Goal: Find specific page/section: Find specific page/section

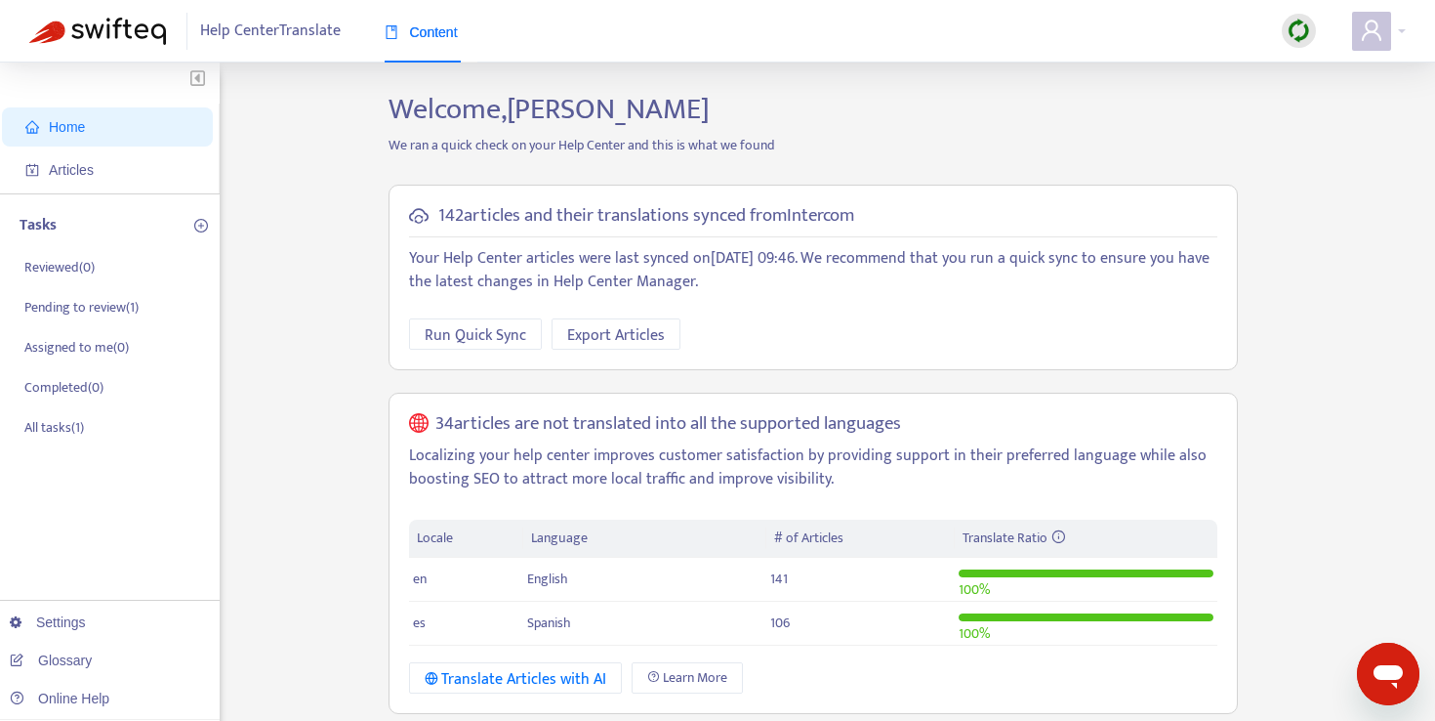
click at [74, 18] on img at bounding box center [97, 31] width 137 height 27
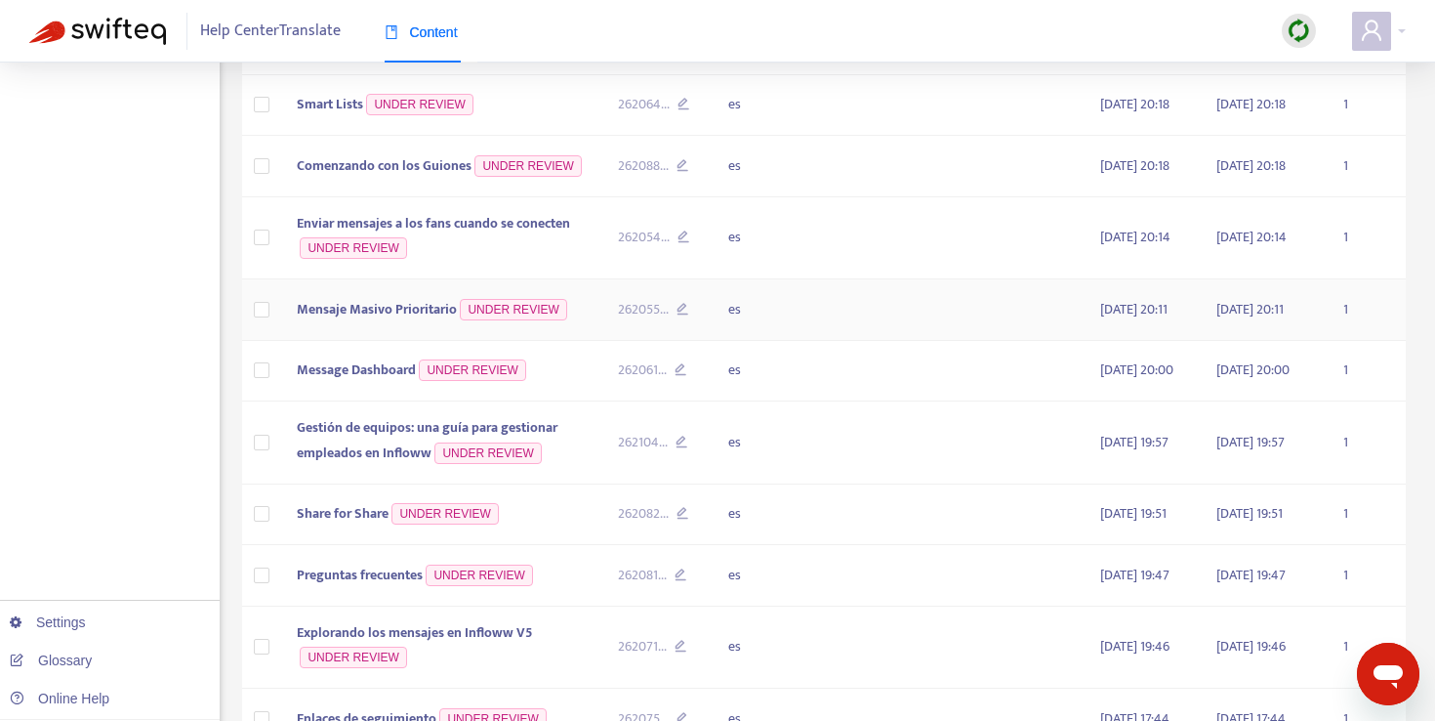
scroll to position [826, 0]
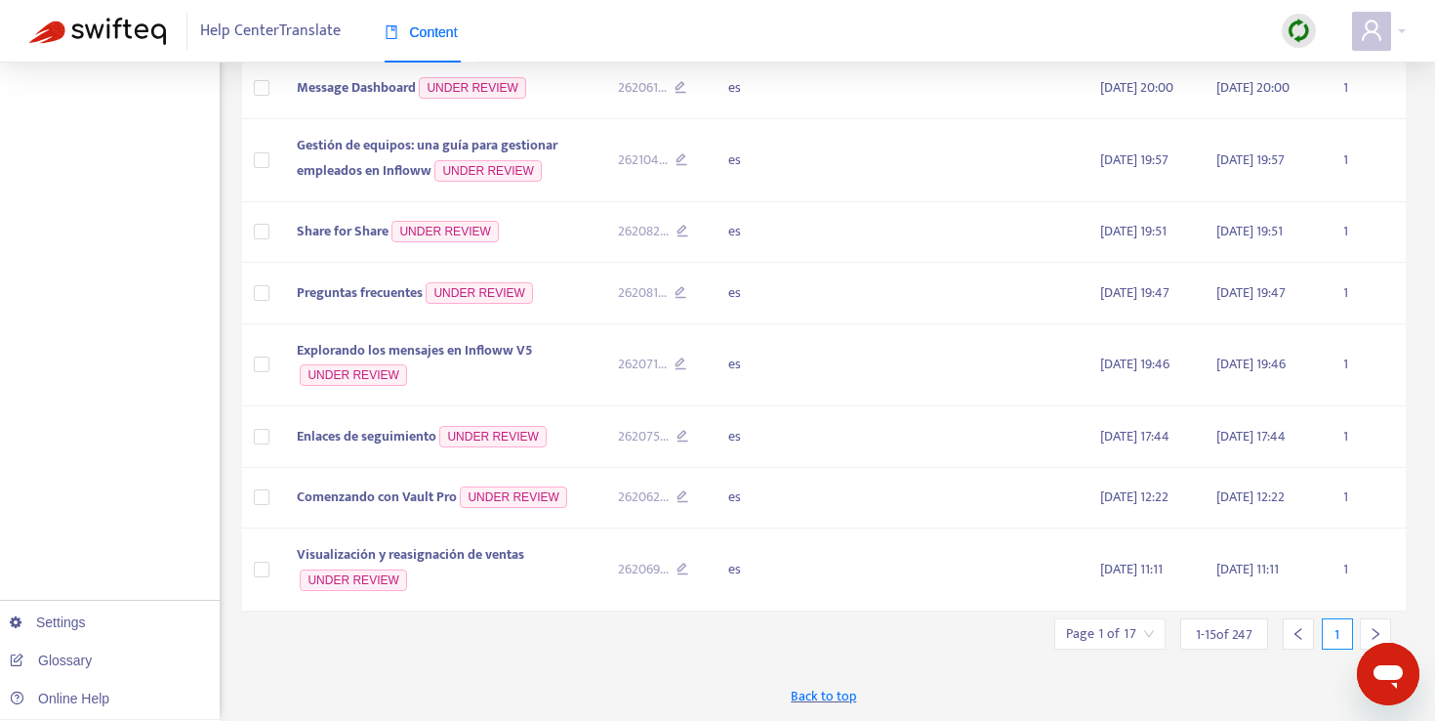
click at [1137, 632] on input "search" at bounding box center [1110, 633] width 88 height 29
click at [1316, 586] on span "15" at bounding box center [1327, 579] width 123 height 29
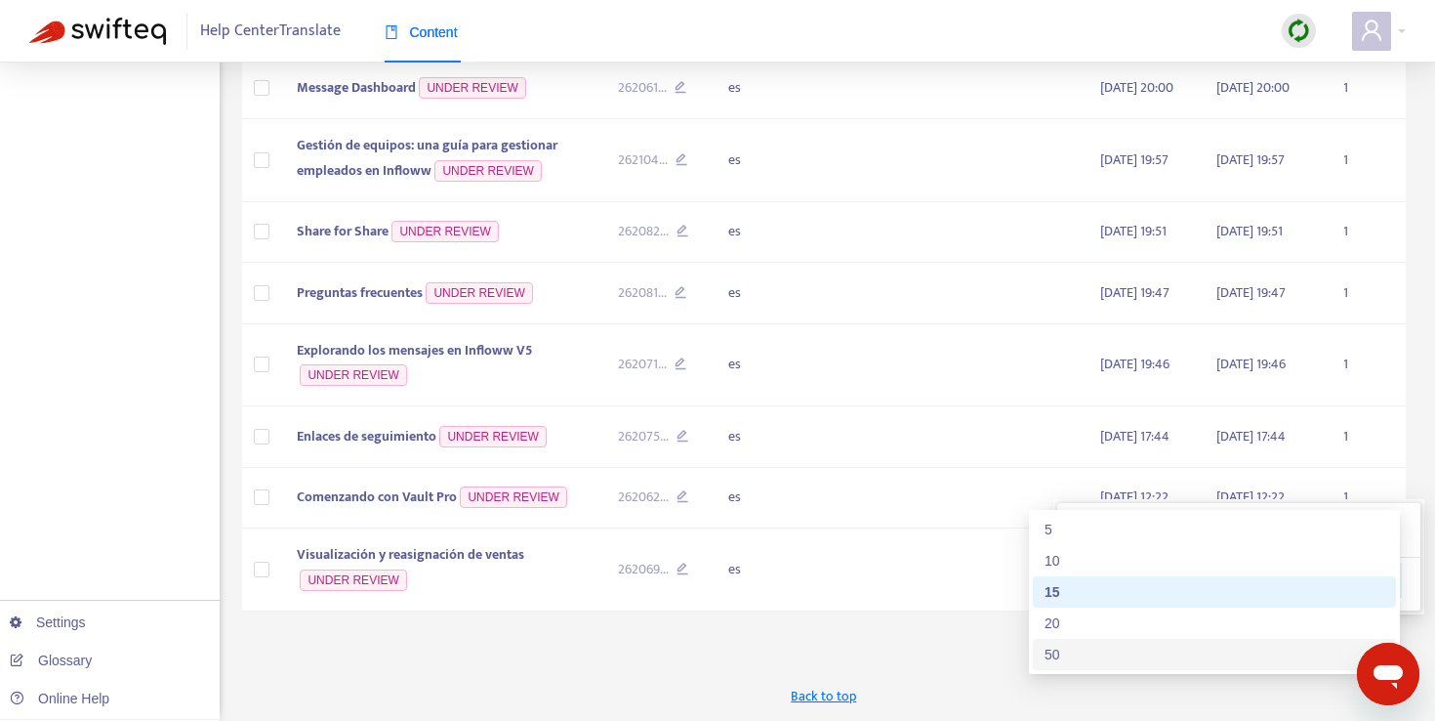
click at [1253, 644] on div "50" at bounding box center [1215, 654] width 340 height 21
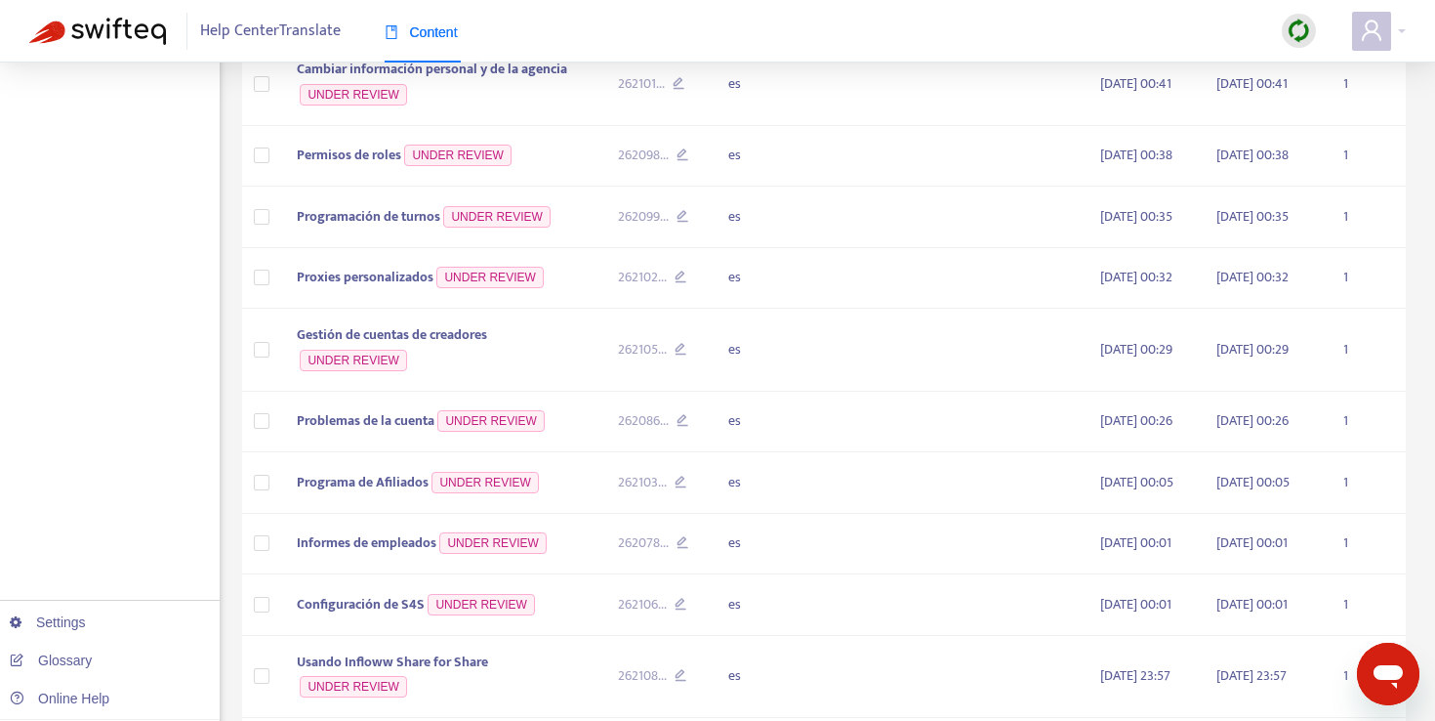
scroll to position [3596, 0]
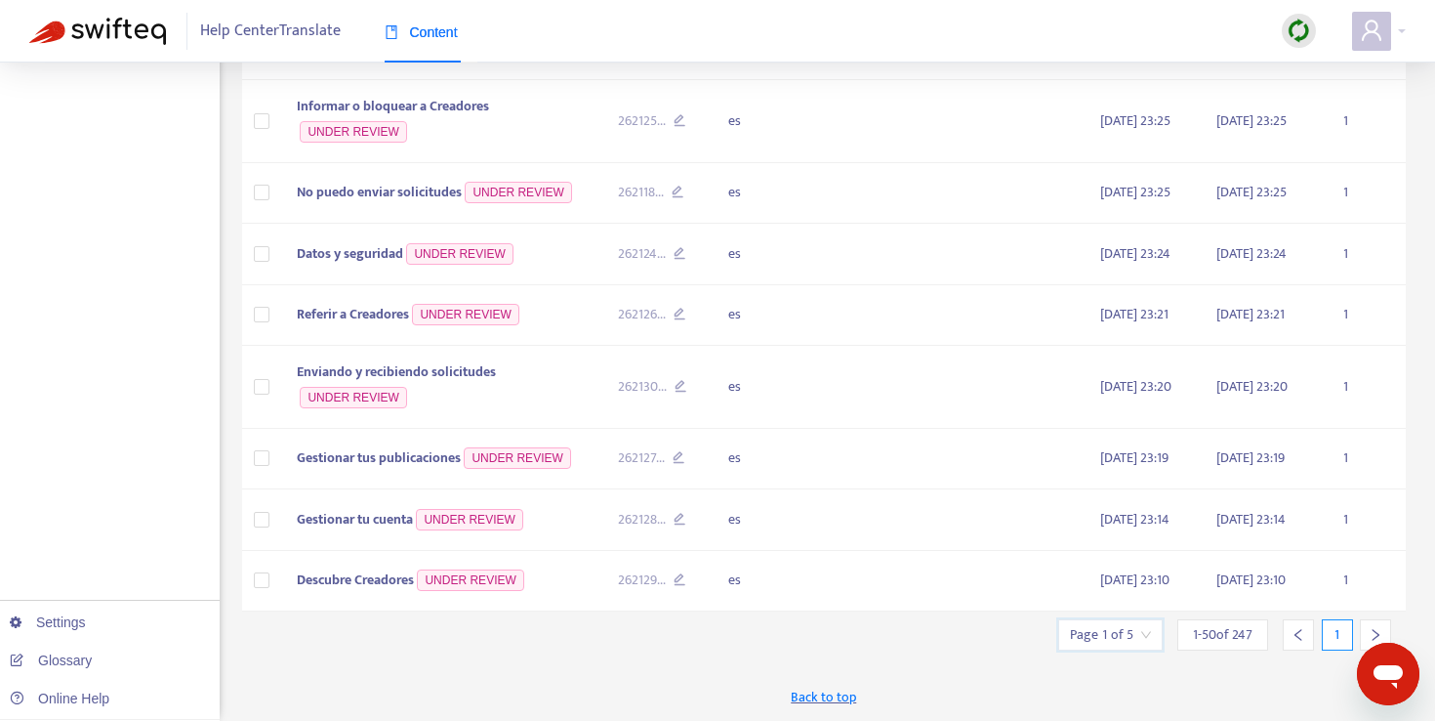
click at [1144, 640] on input "search" at bounding box center [1110, 634] width 81 height 29
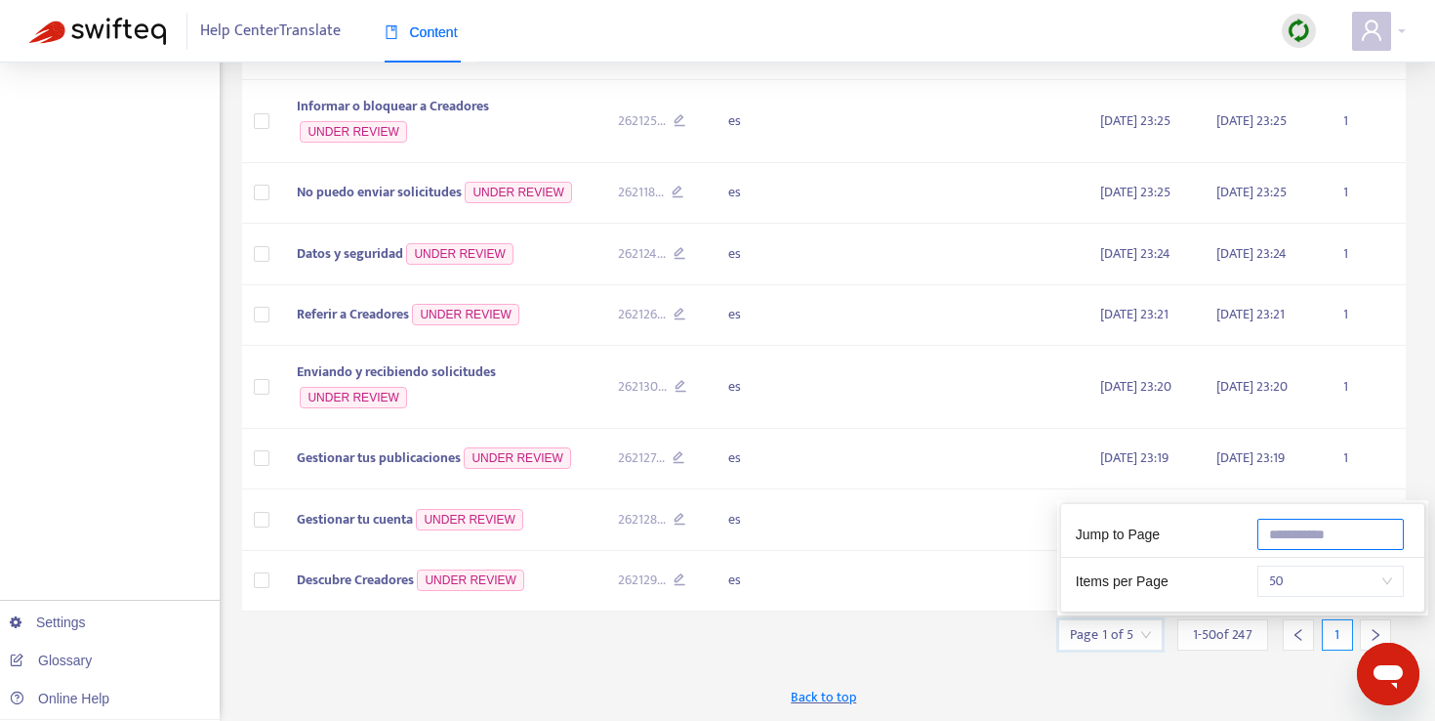
click at [1314, 519] on input "text" at bounding box center [1331, 534] width 146 height 31
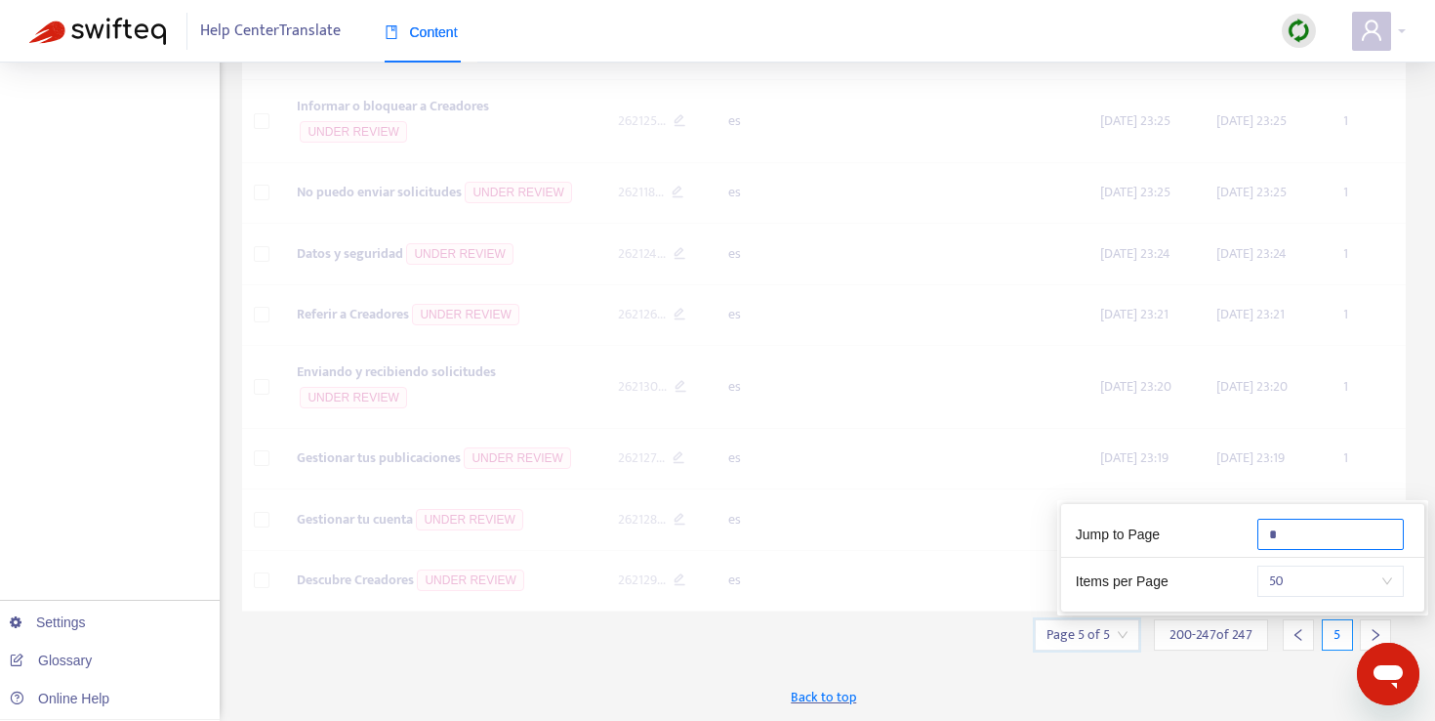
type input "*"
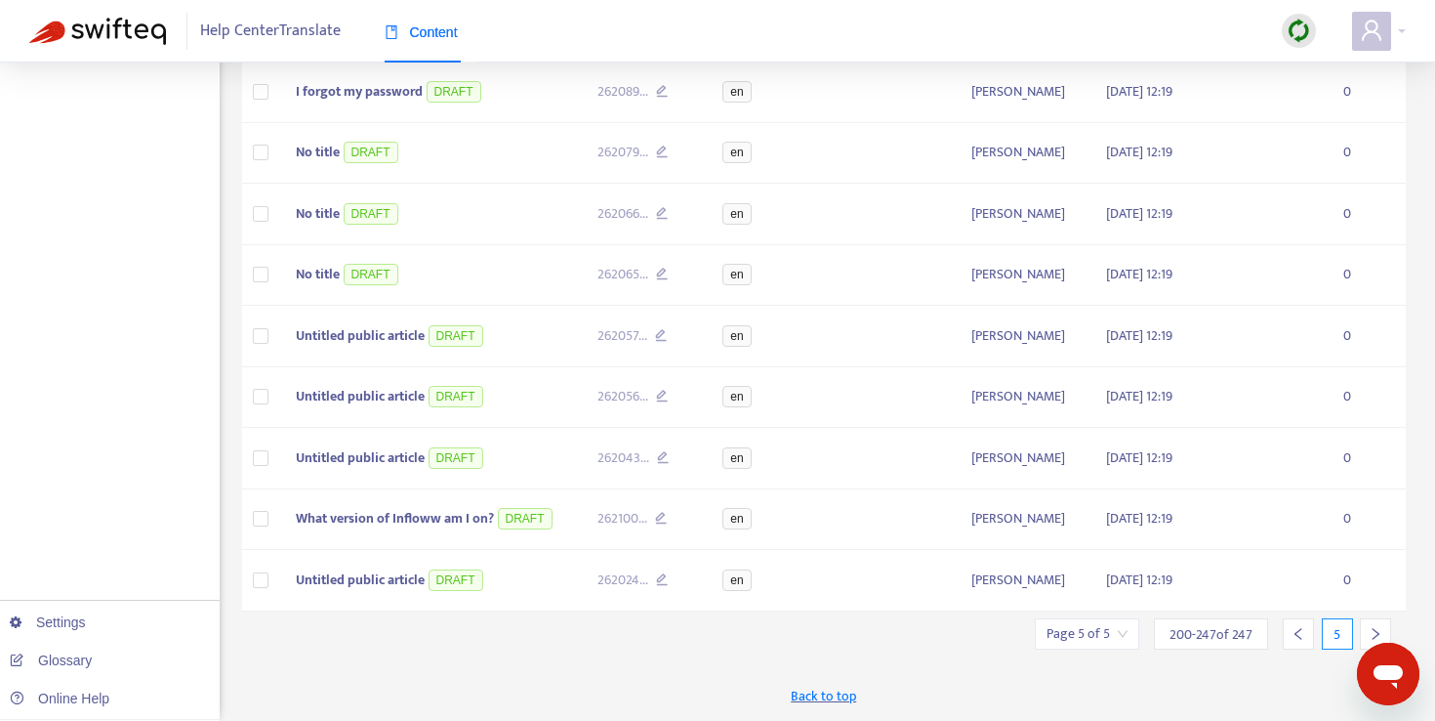
click at [1267, 640] on div "200 - 247 of 247" at bounding box center [1211, 633] width 114 height 31
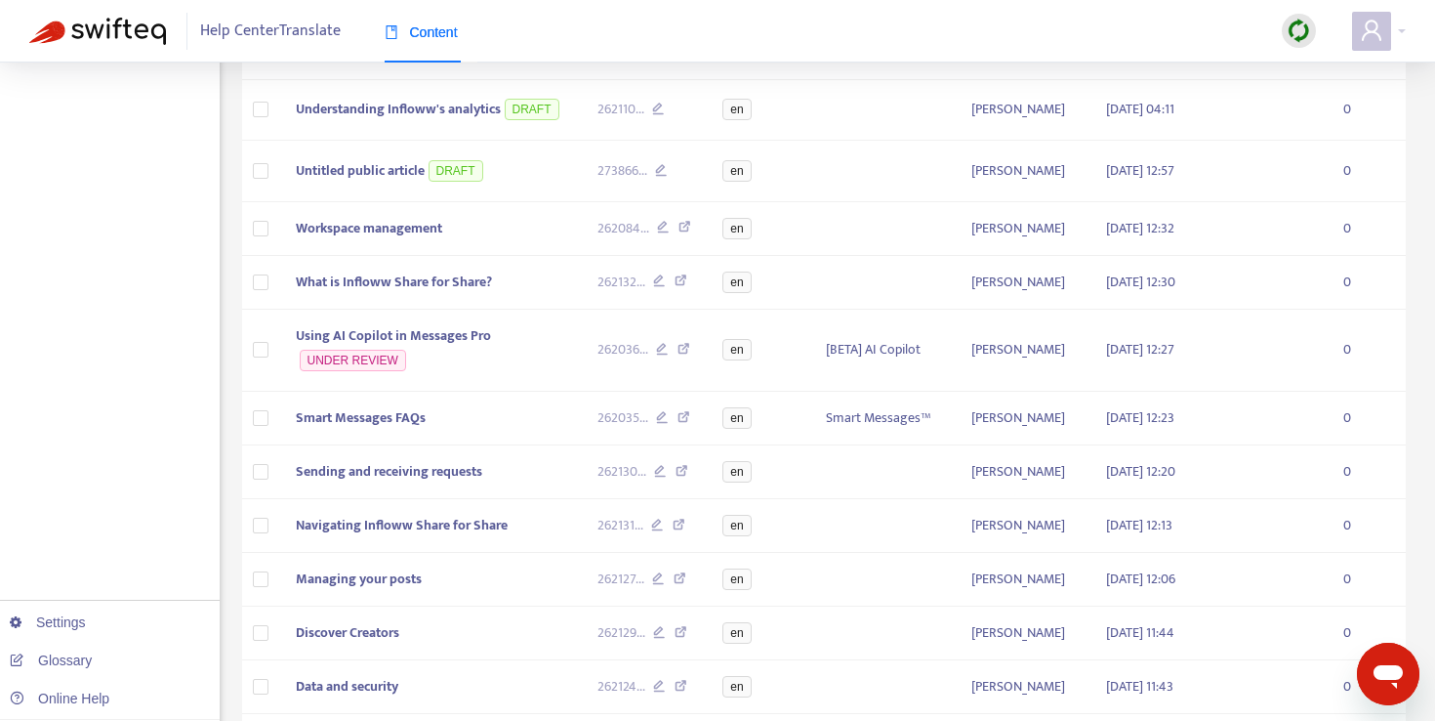
scroll to position [0, 0]
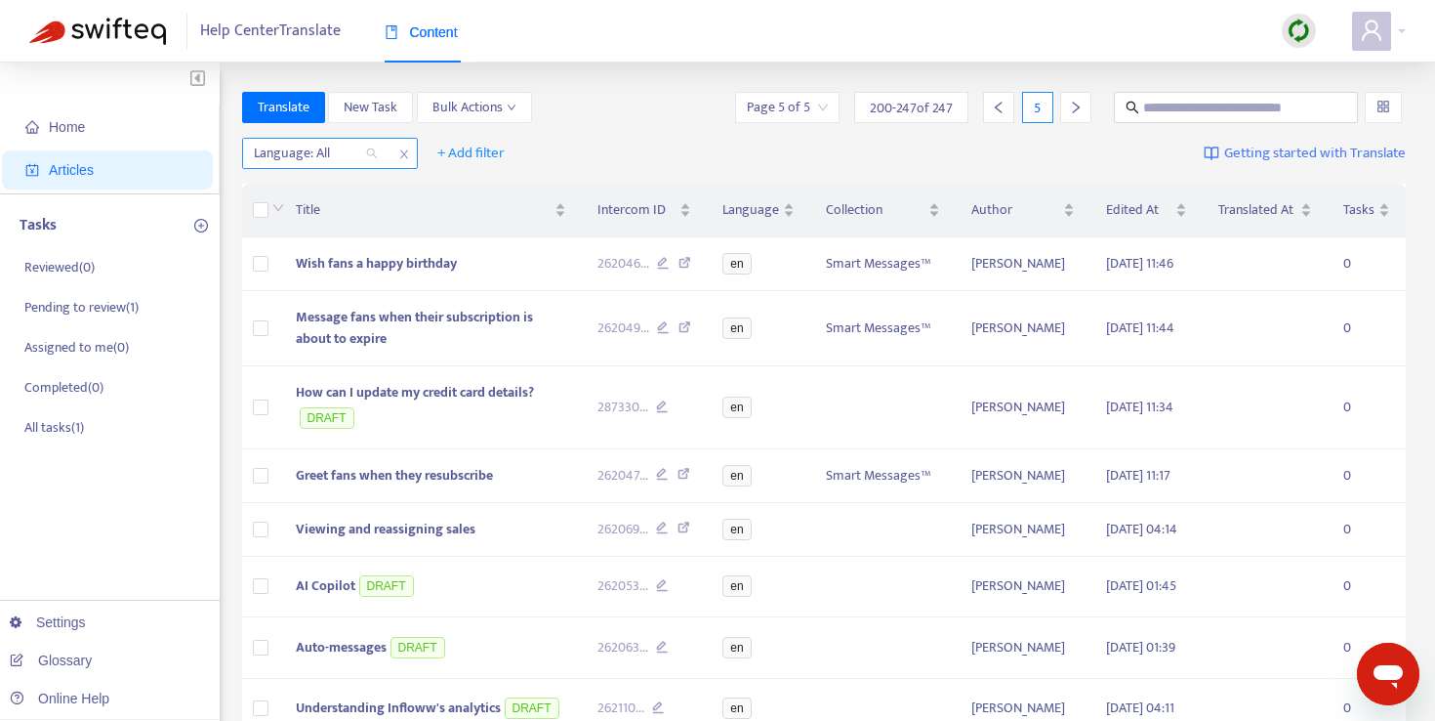
click at [330, 156] on div at bounding box center [306, 153] width 118 height 23
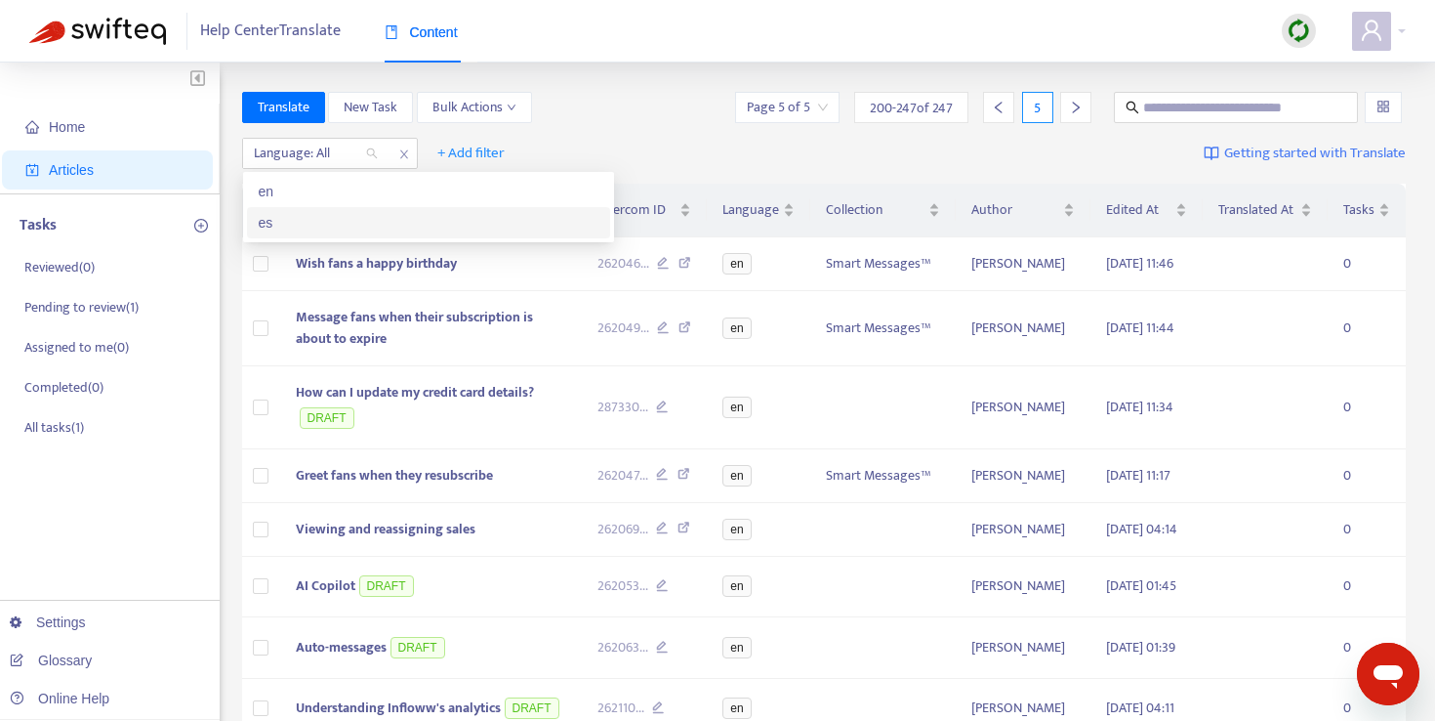
click at [337, 213] on div "es" at bounding box center [429, 222] width 340 height 21
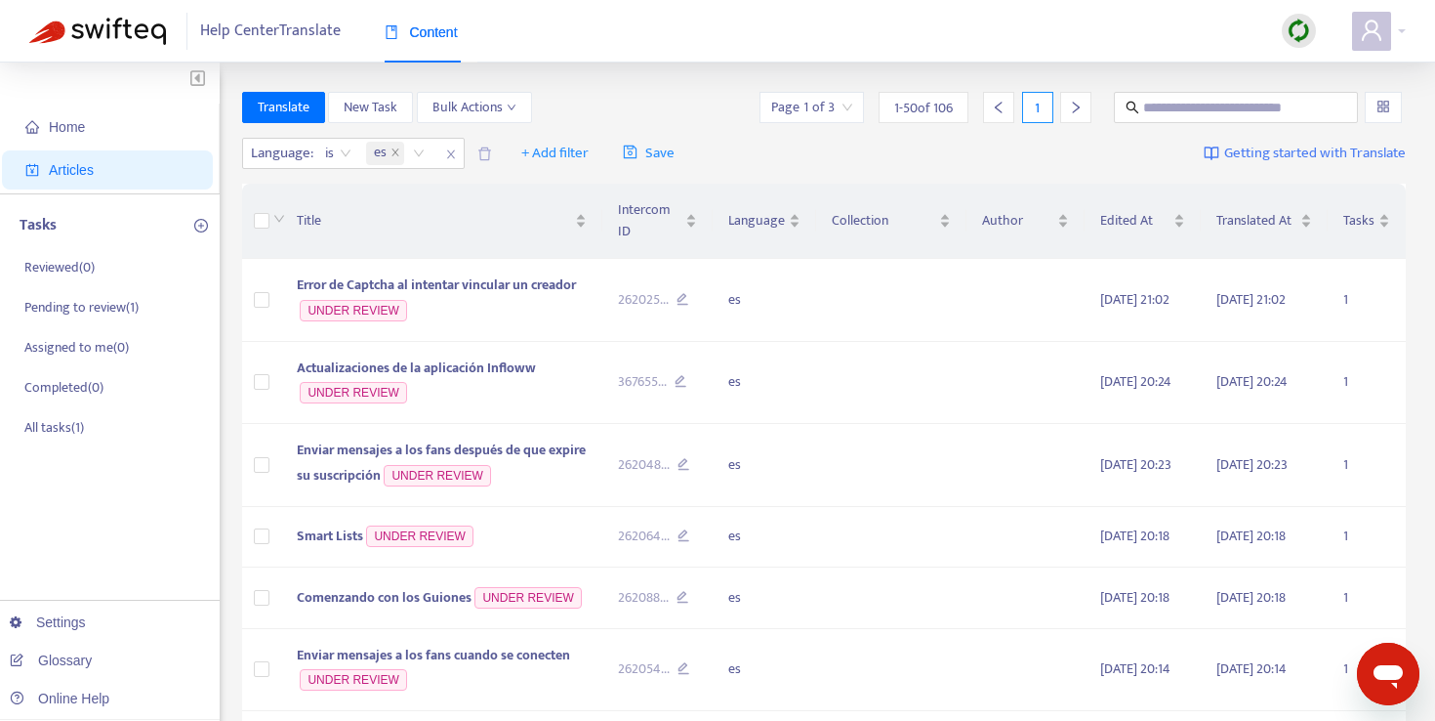
click at [585, 102] on div "Translate New Task Bulk Actions Page 1 of 3 1 - 50 of 106 1" at bounding box center [824, 107] width 1165 height 31
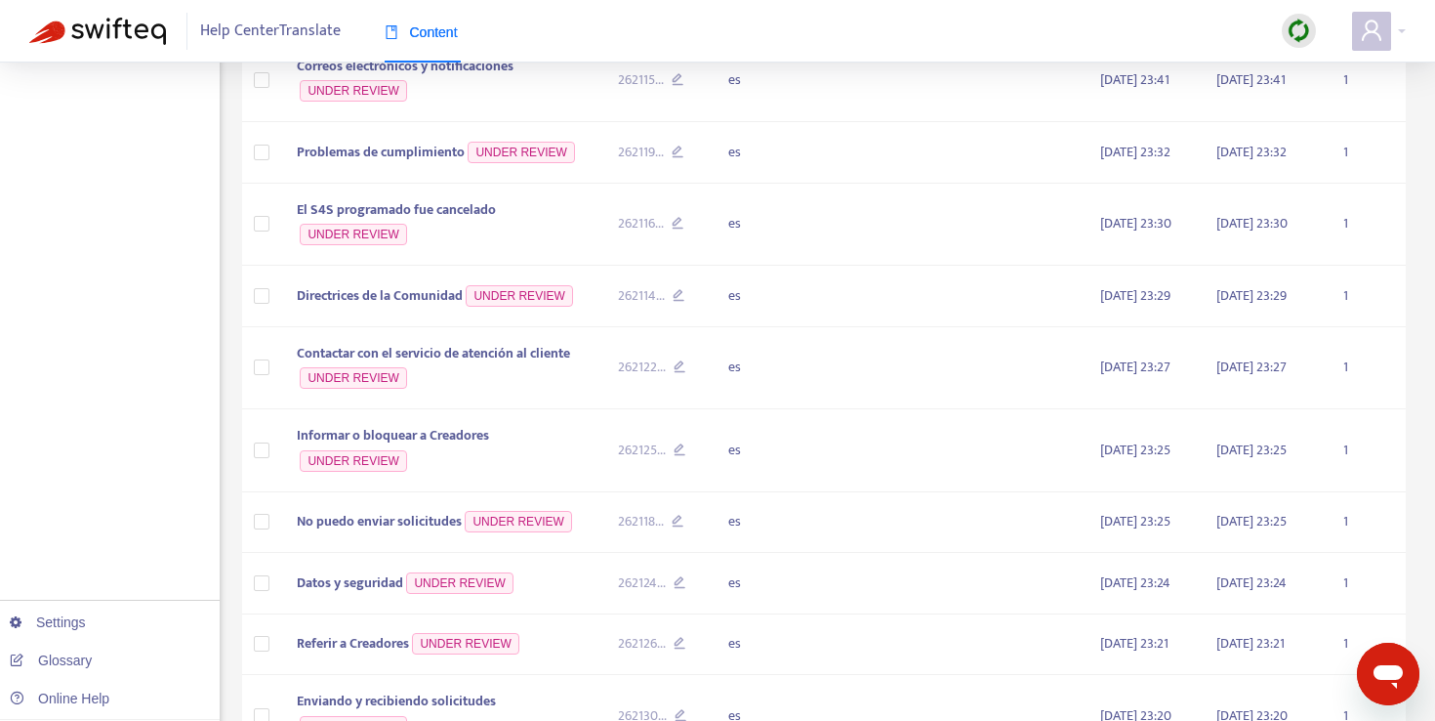
scroll to position [3596, 0]
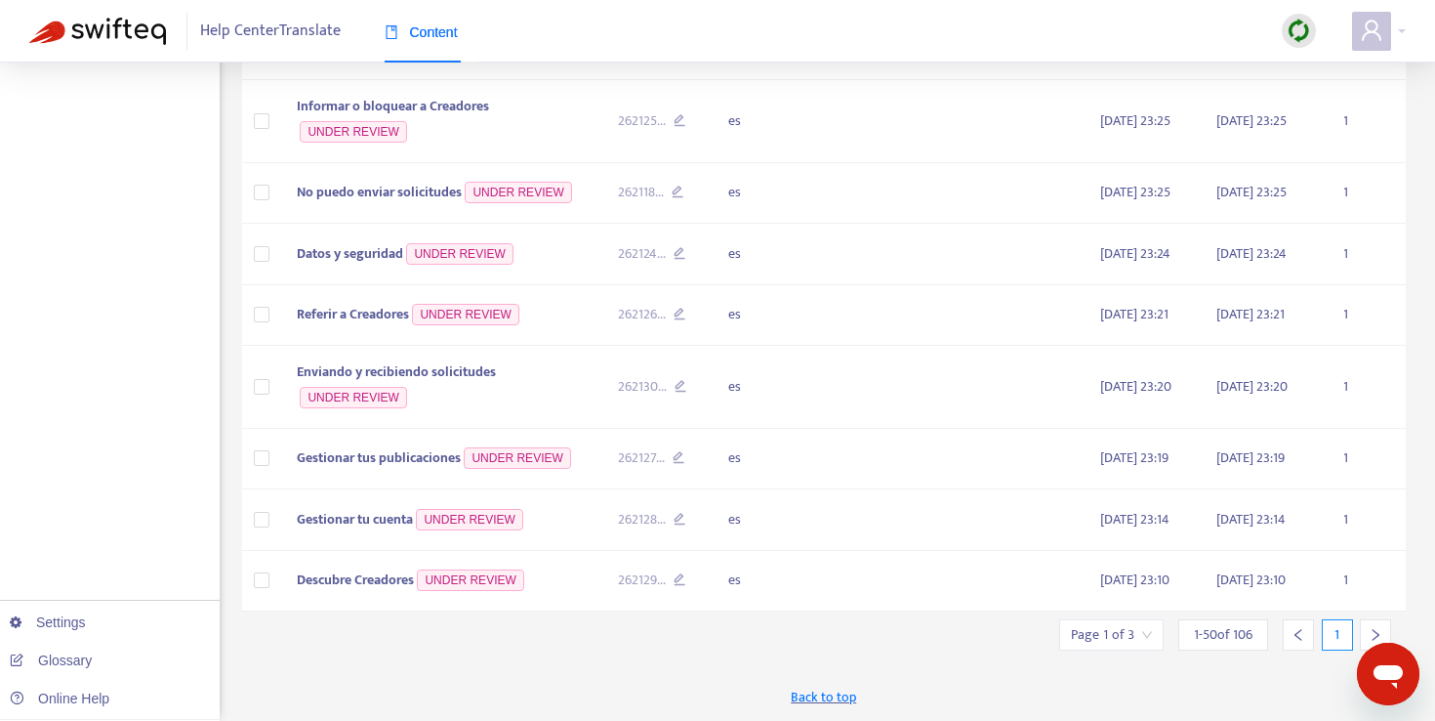
click at [1130, 643] on input "search" at bounding box center [1111, 634] width 81 height 29
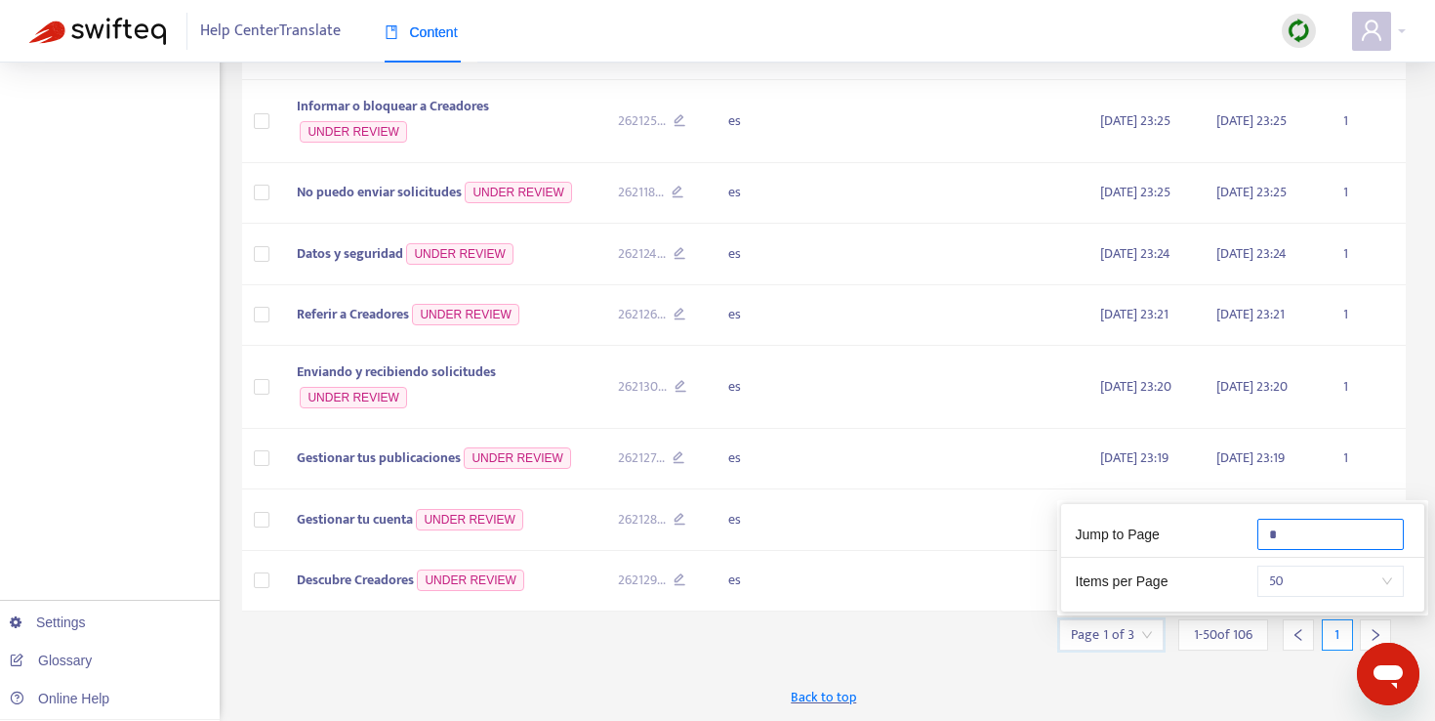
click at [1311, 526] on input "*" at bounding box center [1331, 534] width 146 height 31
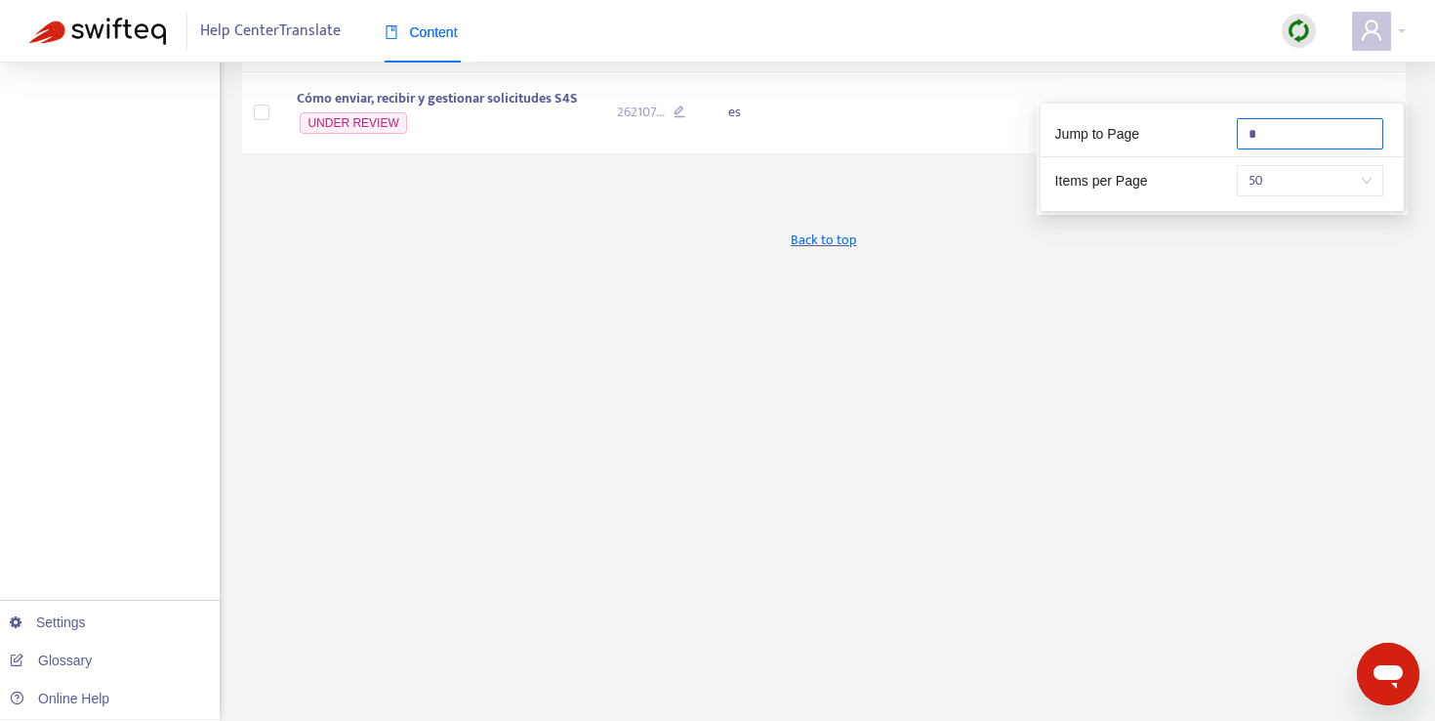
scroll to position [514, 0]
type input "*"
click at [1201, 616] on div "Translate New Task Bulk Actions Page 3 of 3 100 - 106 of 106 3 Language : is es…" at bounding box center [824, 149] width 1165 height 1143
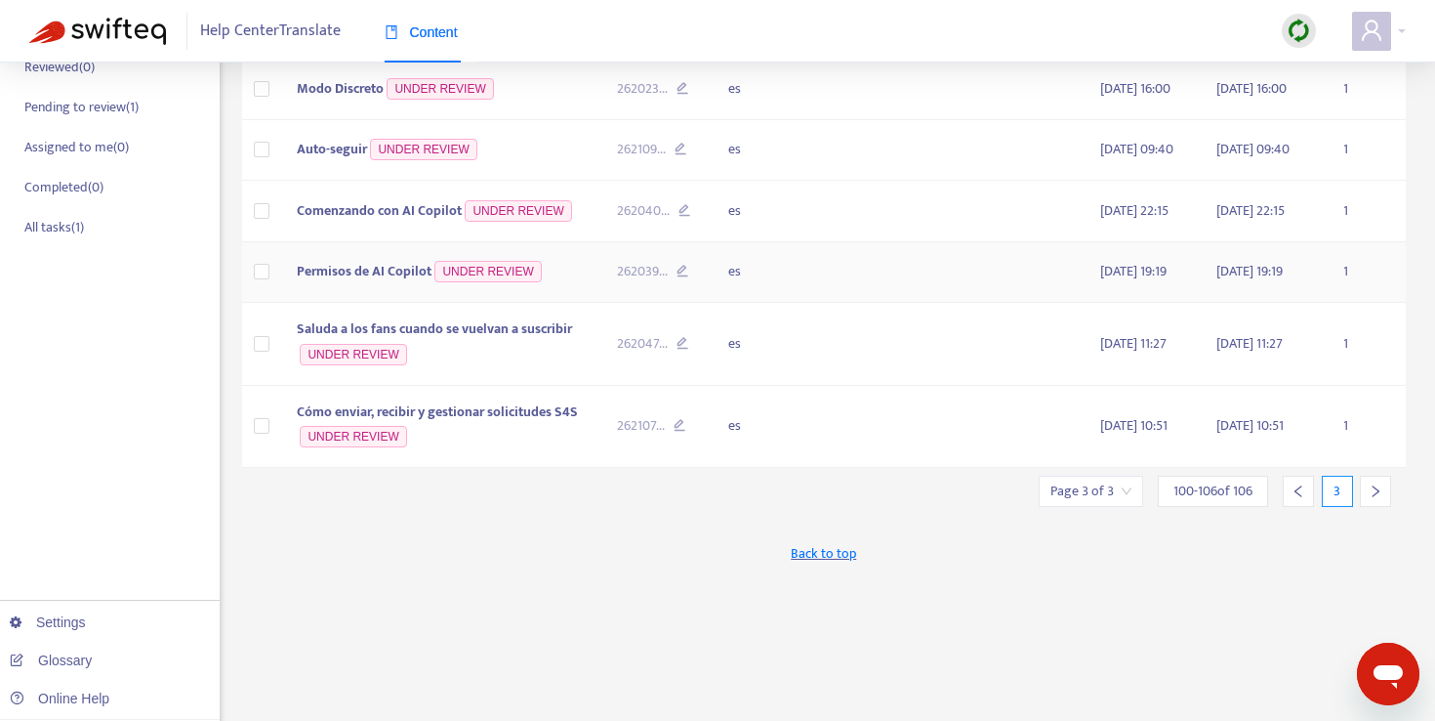
scroll to position [198, 0]
